Goal: Task Accomplishment & Management: Use online tool/utility

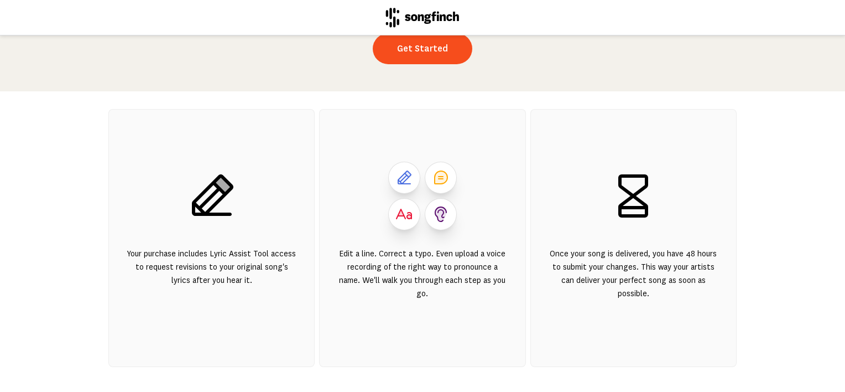
scroll to position [194, 0]
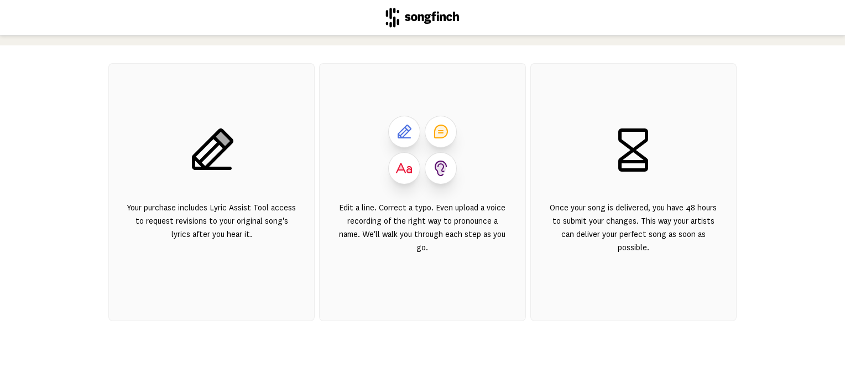
click at [435, 161] on icon at bounding box center [440, 168] width 11 height 14
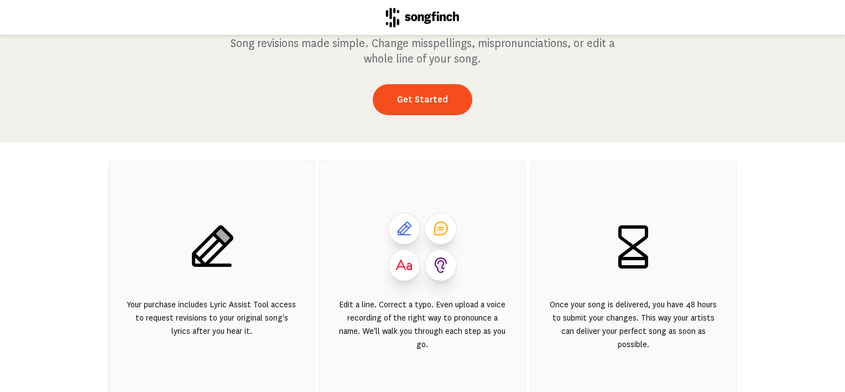
scroll to position [0, 0]
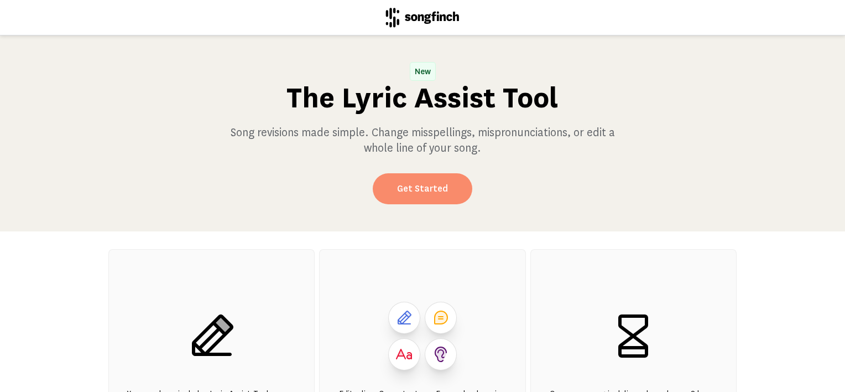
click at [436, 187] on link "Get Started" at bounding box center [423, 188] width 100 height 31
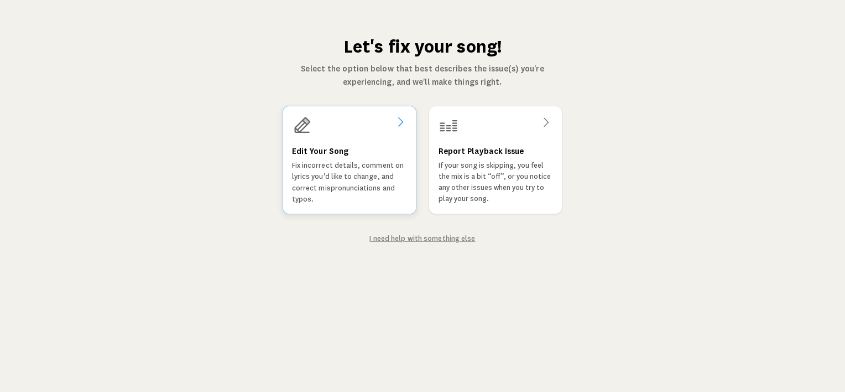
click at [355, 180] on p "Fix incorrect details, comment on lyrics you'd like to change, and correct misp…" at bounding box center [349, 182] width 115 height 45
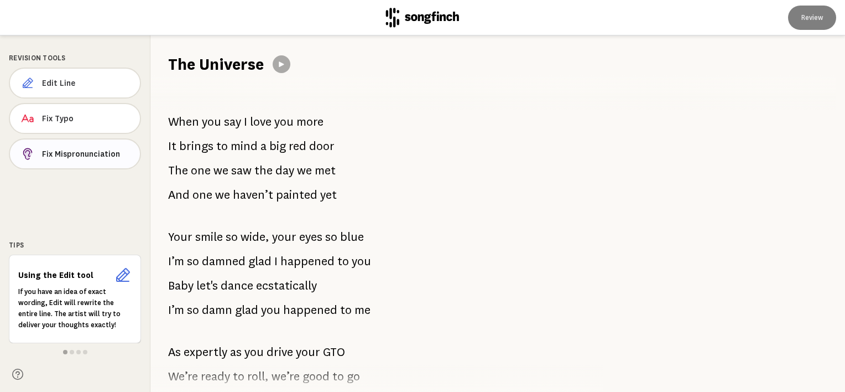
click at [85, 155] on span "Fix Mispronunciation" at bounding box center [86, 153] width 89 height 11
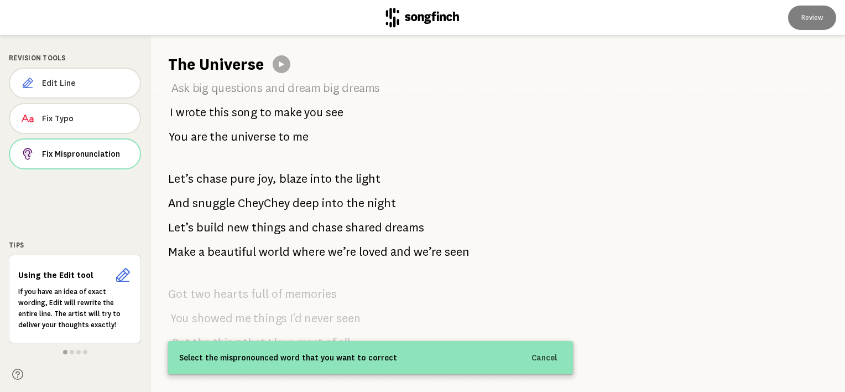
scroll to position [818, 0]
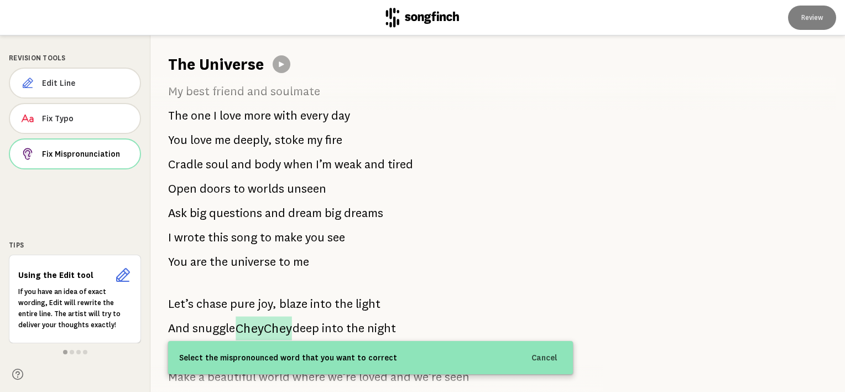
click at [263, 325] on span "CheyChey" at bounding box center [264, 328] width 56 height 24
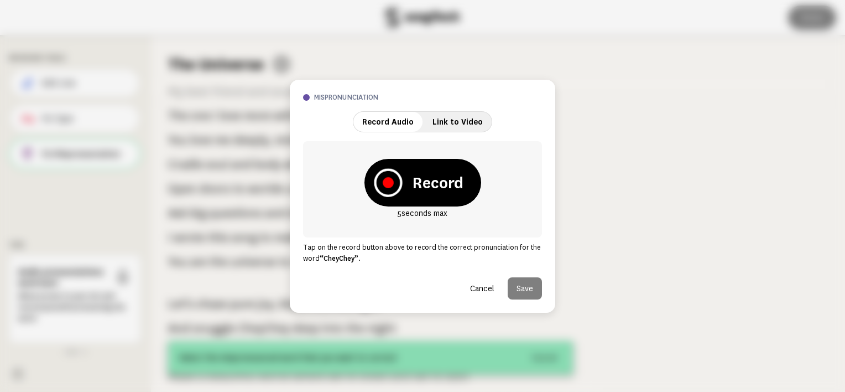
click at [389, 181] on icon at bounding box center [388, 182] width 11 height 11
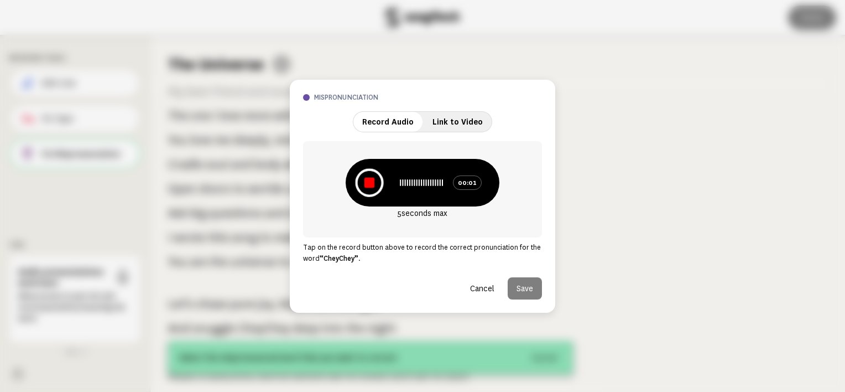
click at [377, 183] on icon at bounding box center [369, 182] width 28 height 28
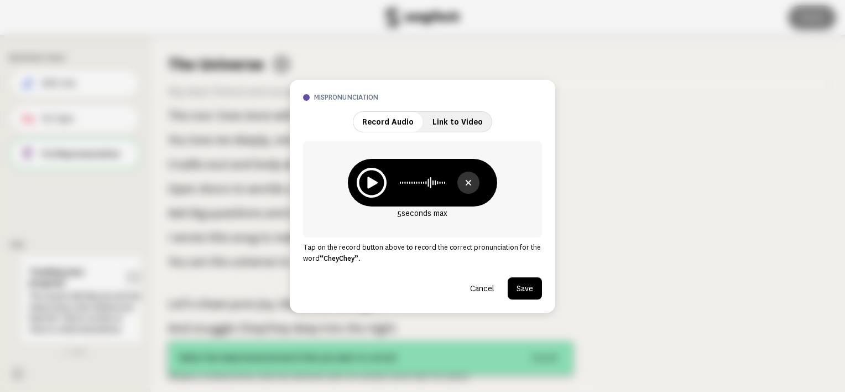
click at [527, 285] on button "Save" at bounding box center [525, 288] width 34 height 22
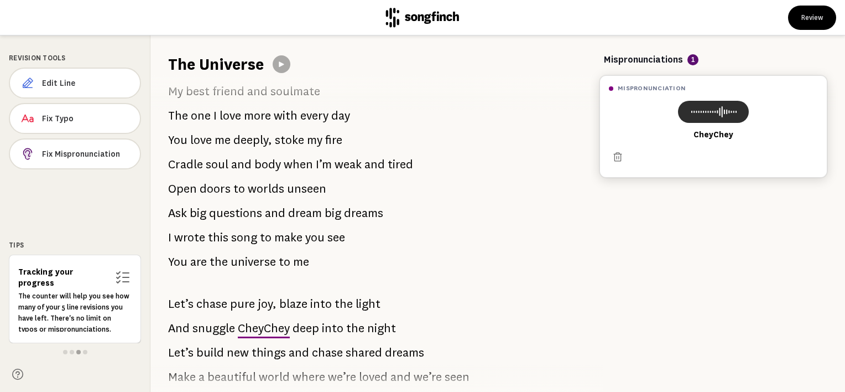
click at [710, 111] on rect at bounding box center [710, 112] width 1 height 2
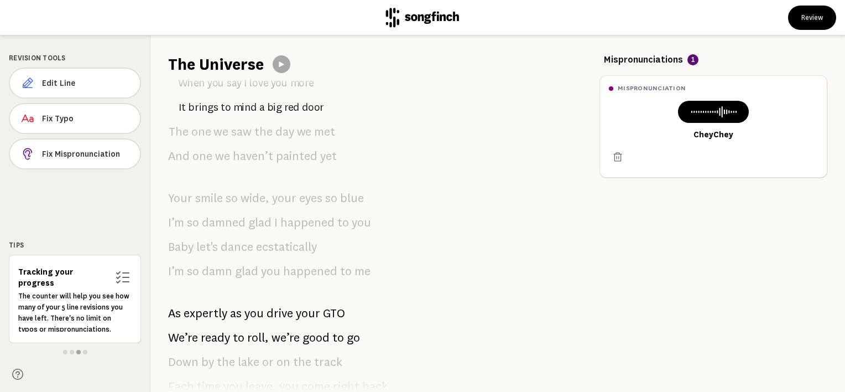
scroll to position [0, 0]
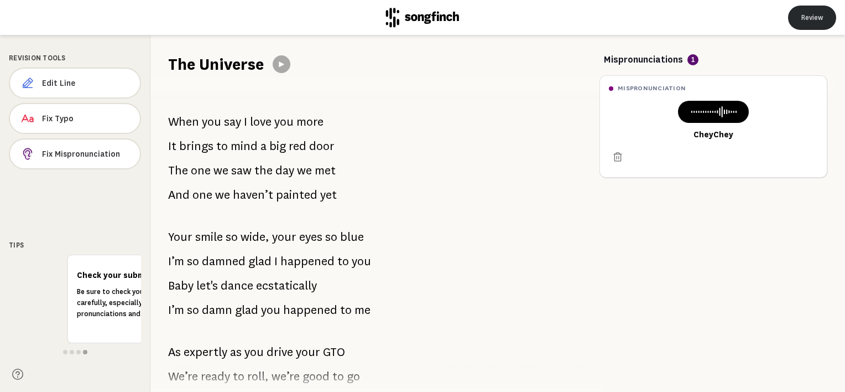
click at [804, 11] on button "Review" at bounding box center [812, 18] width 48 height 24
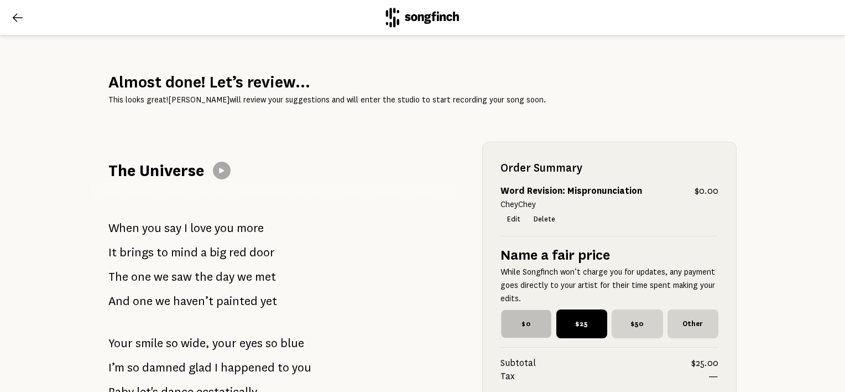
click at [521, 316] on span "$0" at bounding box center [526, 324] width 50 height 28
click at [508, 316] on input "$0" at bounding box center [504, 312] width 7 height 7
radio input "true"
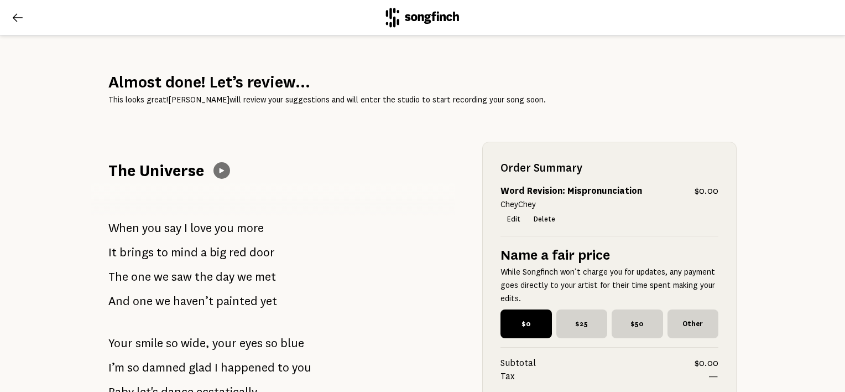
click at [220, 169] on icon at bounding box center [222, 170] width 5 height 5
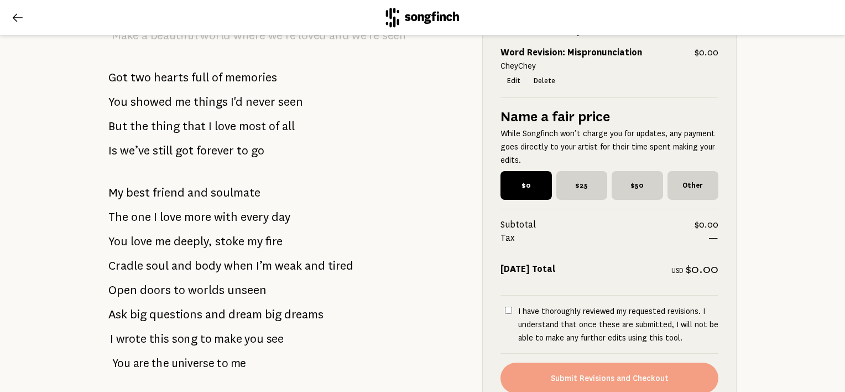
scroll to position [1304, 0]
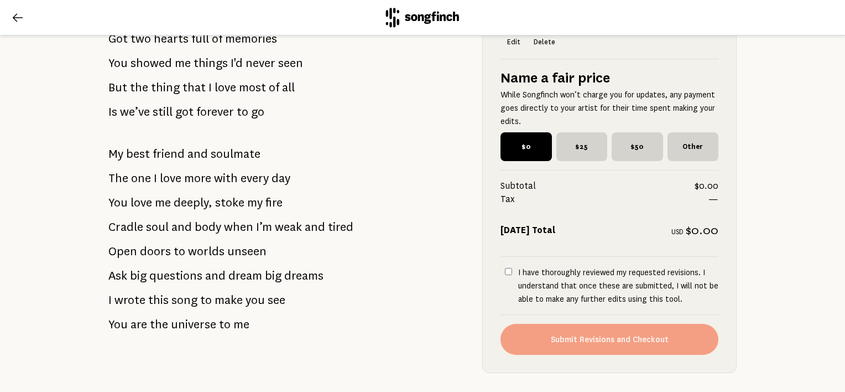
click at [506, 275] on input "I have thoroughly reviewed my requested revisions. I understand that once these…" at bounding box center [508, 271] width 7 height 7
checkbox input "true"
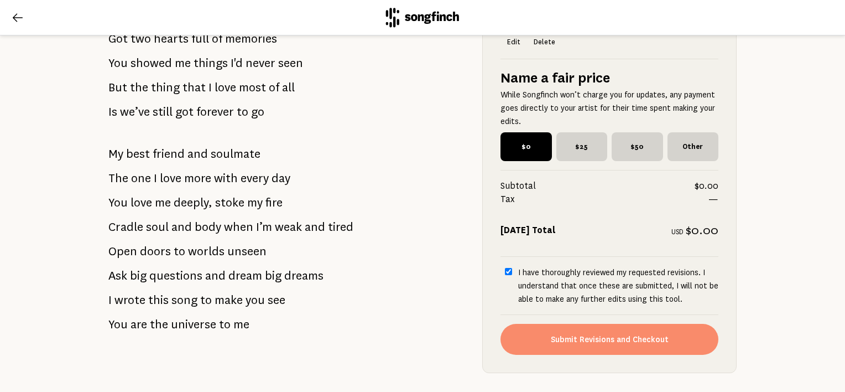
click at [631, 348] on button "Submit Revisions and Checkout" at bounding box center [610, 339] width 218 height 31
